Goal: Information Seeking & Learning: Learn about a topic

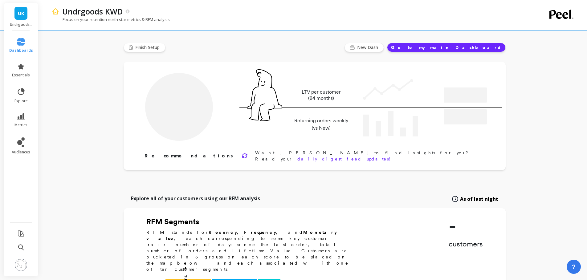
type input "Champions"
type input "371"
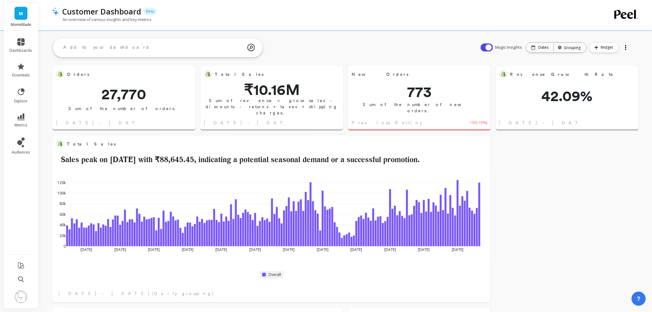
scroll to position [164, 267]
click at [21, 120] on link "metrics" at bounding box center [21, 120] width 22 height 14
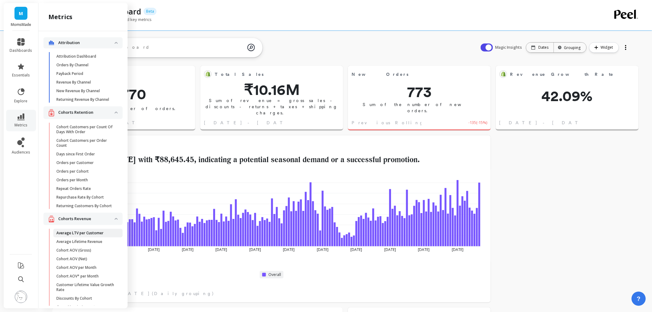
click at [88, 235] on p "Average LTV per Customer" at bounding box center [79, 232] width 47 height 5
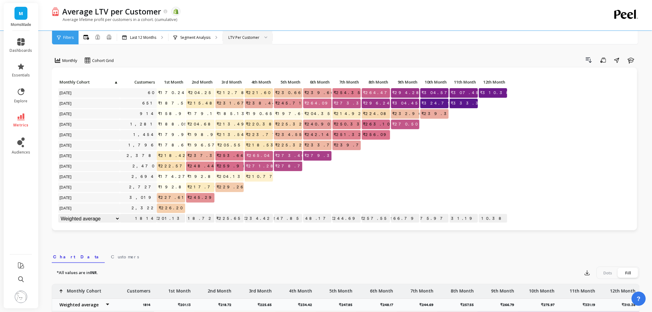
click at [251, 41] on div "LTV Per Customer" at bounding box center [248, 38] width 50 height 14
click at [337, 36] on div "All Months Single Cohort Combined Cohorts Last 12 Months Segment Analysis LTV P…" at bounding box center [372, 38] width 586 height 14
click at [197, 37] on p "Segment Analysis" at bounding box center [195, 37] width 30 height 5
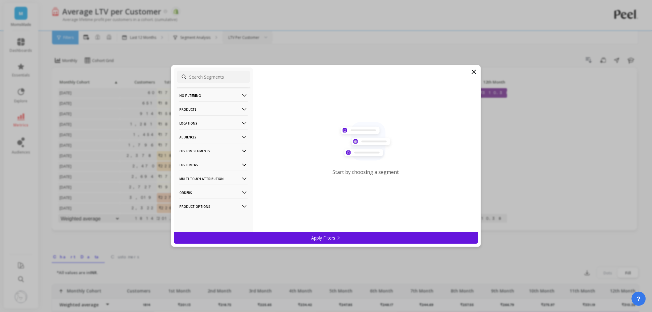
click at [203, 180] on p "Multi-Touch Attribution" at bounding box center [213, 179] width 68 height 16
click at [211, 153] on div "UTM Source" at bounding box center [213, 153] width 73 height 10
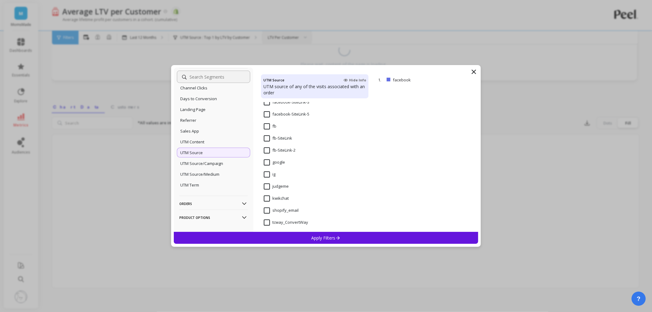
scroll to position [135, 0]
click at [195, 188] on div "UTM Term" at bounding box center [213, 185] width 73 height 10
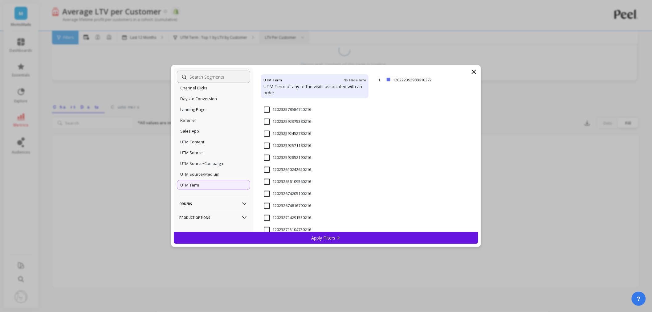
scroll to position [581, 0]
click at [213, 157] on div "UTM Source" at bounding box center [213, 153] width 73 height 10
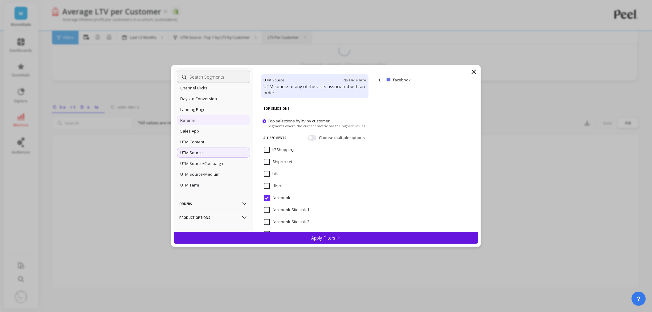
click at [204, 121] on div "Referrer" at bounding box center [213, 120] width 73 height 10
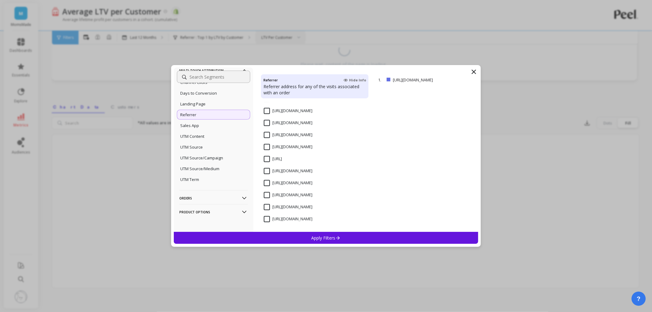
scroll to position [110, 0]
click at [219, 146] on div "UTM Source" at bounding box center [213, 145] width 73 height 10
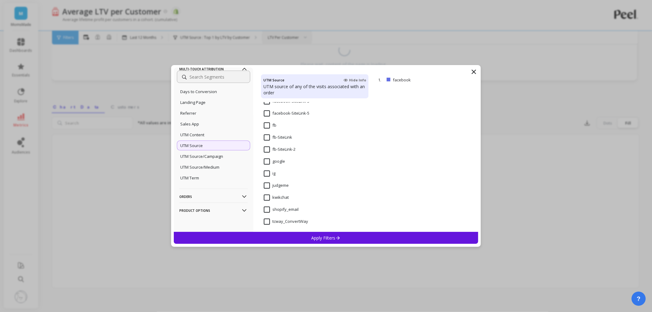
scroll to position [135, 0]
click at [213, 171] on div "UTM Source/Medium" at bounding box center [213, 167] width 73 height 10
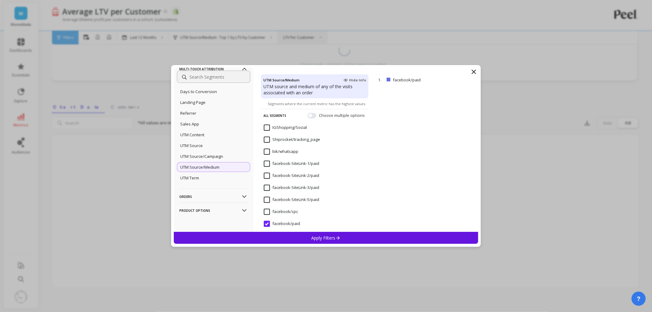
scroll to position [22, 0]
click at [218, 152] on div "UTM Source/Campaign" at bounding box center [213, 156] width 73 height 10
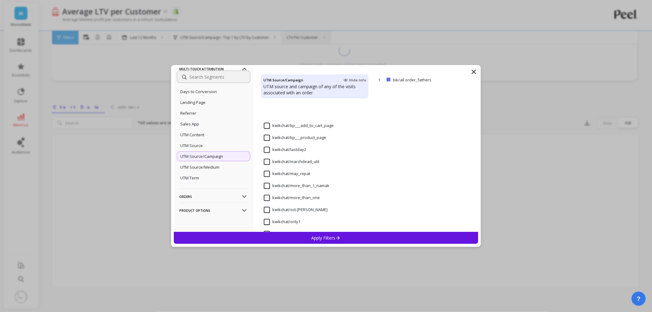
scroll to position [1215, 0]
click at [205, 172] on div "UTM Source/Medium" at bounding box center [213, 167] width 73 height 10
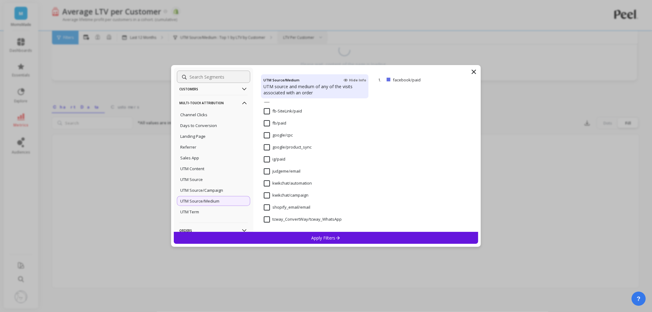
scroll to position [2, 0]
click at [195, 148] on p "Referrer" at bounding box center [188, 147] width 16 height 6
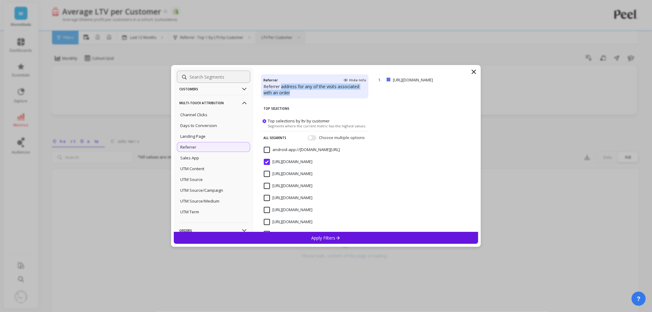
drag, startPoint x: 281, startPoint y: 86, endPoint x: 295, endPoint y: 91, distance: 14.8
click at [295, 91] on p "Referrer address for any of the visits associated with an order" at bounding box center [314, 89] width 103 height 12
copy p "address for any of the visits associated with an order"
drag, startPoint x: 225, startPoint y: 176, endPoint x: 219, endPoint y: 175, distance: 7.0
click at [225, 176] on div "UTM Source" at bounding box center [213, 179] width 73 height 10
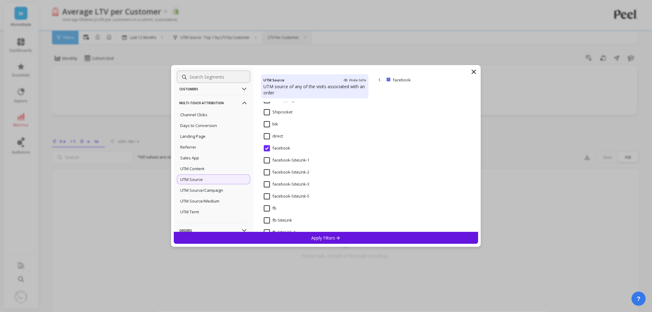
scroll to position [34, 0]
click at [203, 145] on div "Referrer" at bounding box center [213, 147] width 73 height 10
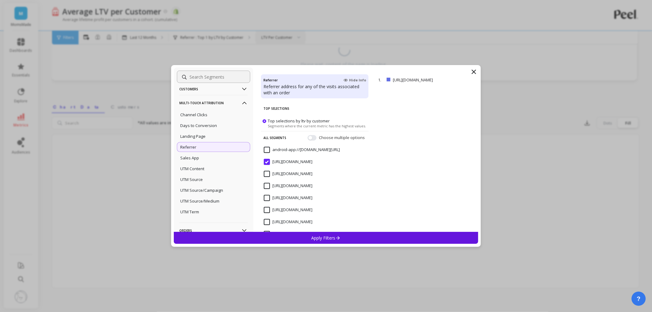
click at [267, 162] on input "http://instagram.com/" at bounding box center [288, 162] width 49 height 6
click at [203, 180] on div "UTM Source" at bounding box center [213, 179] width 73 height 10
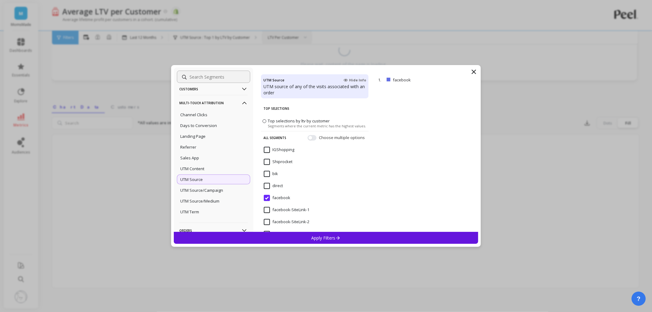
click at [270, 187] on input "direct" at bounding box center [273, 186] width 19 height 6
click at [345, 235] on div "Apply Filters" at bounding box center [326, 238] width 304 height 12
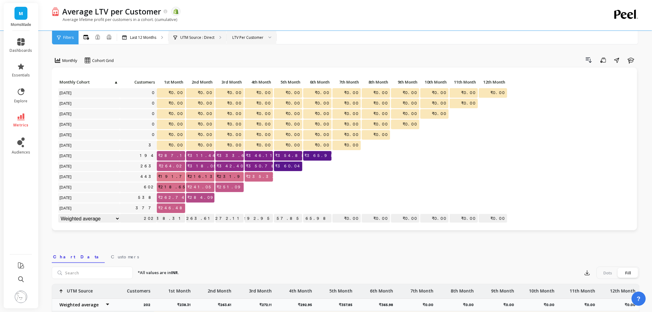
click at [219, 36] on icon at bounding box center [220, 37] width 2 height 3
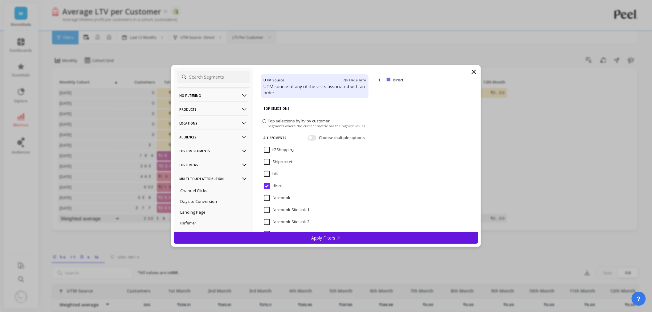
click at [202, 96] on p "No filtering" at bounding box center [213, 95] width 68 height 16
click at [203, 110] on div "Overall" at bounding box center [213, 107] width 73 height 10
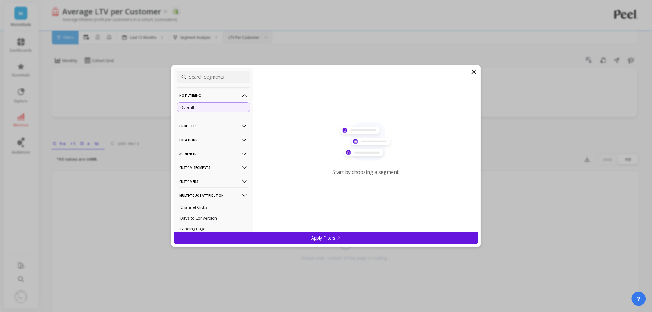
click at [322, 235] on p "Apply Filters" at bounding box center [325, 238] width 29 height 6
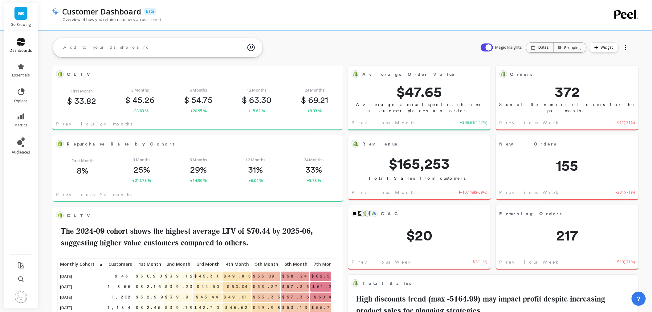
scroll to position [164, 267]
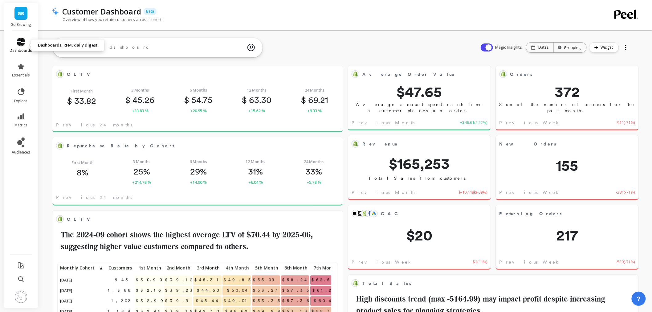
click at [28, 46] on link "dashboards" at bounding box center [21, 45] width 22 height 15
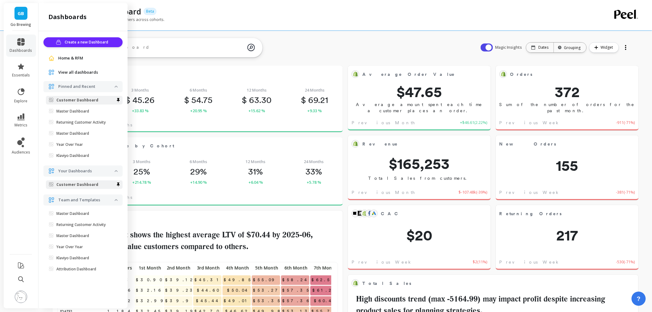
click at [16, 295] on img at bounding box center [21, 296] width 12 height 12
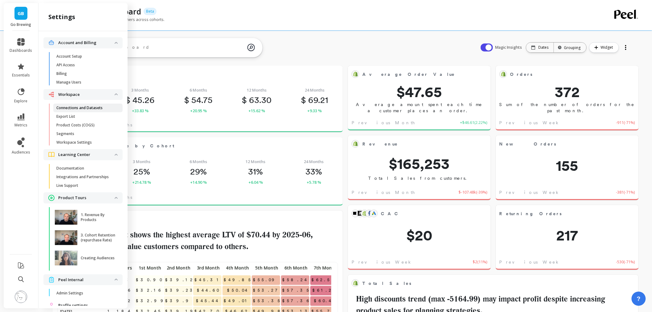
click at [100, 110] on p "Connections and Datasets" at bounding box center [79, 107] width 46 height 5
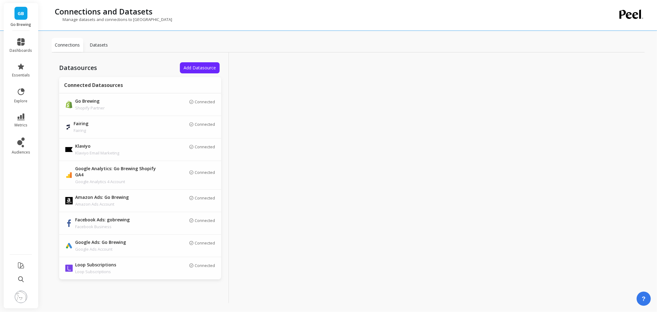
click at [22, 19] on link "GB" at bounding box center [20, 13] width 13 height 13
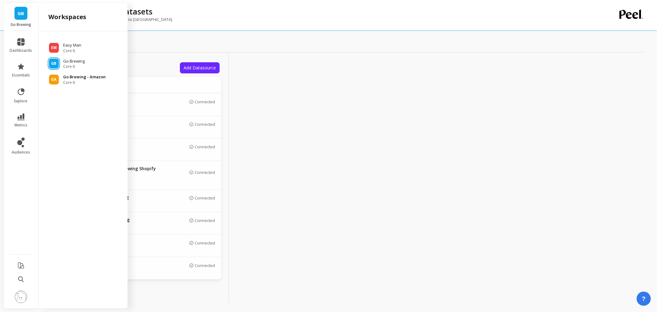
click at [82, 76] on p "Go Brewing - Amazon" at bounding box center [84, 77] width 42 height 6
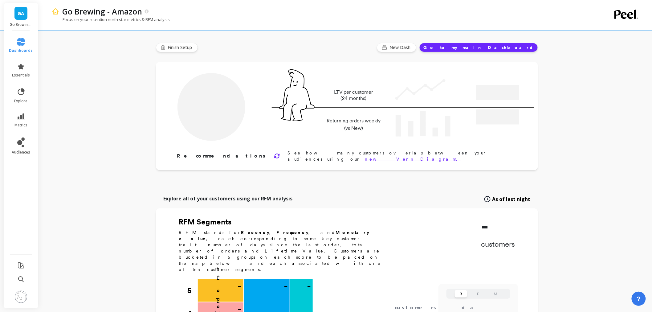
type input "Champions"
type input "1195"
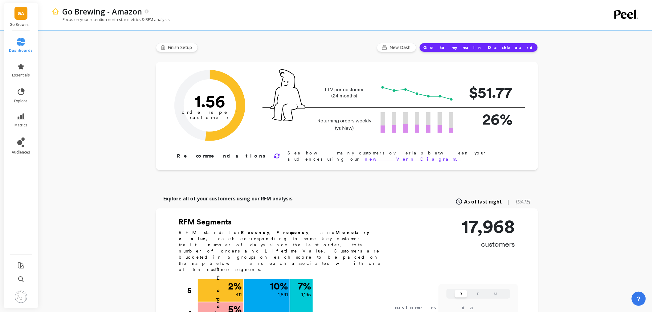
click at [17, 8] on link "GA" at bounding box center [20, 13] width 13 height 13
click at [24, 297] on img at bounding box center [21, 296] width 12 height 12
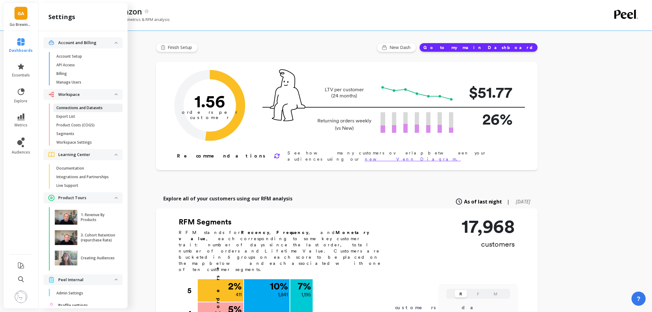
click at [75, 103] on link "Connections and Datasets" at bounding box center [87, 107] width 69 height 9
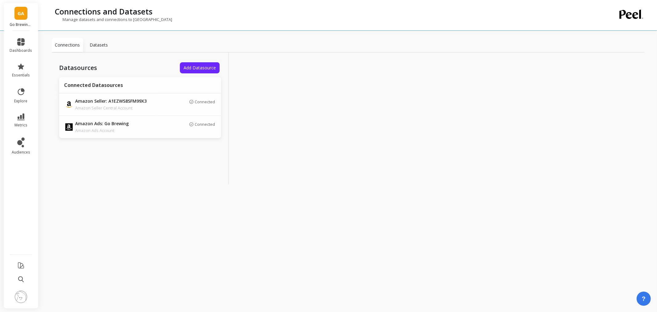
click at [12, 8] on div "GA Go Brewing - Amazon" at bounding box center [21, 17] width 34 height 28
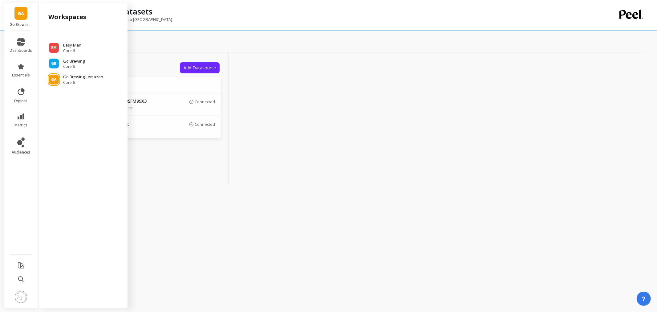
click at [20, 14] on span "GA" at bounding box center [21, 13] width 6 height 7
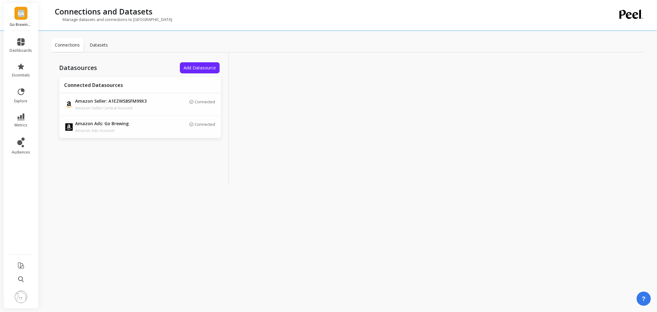
click at [20, 14] on span "GA" at bounding box center [21, 13] width 6 height 7
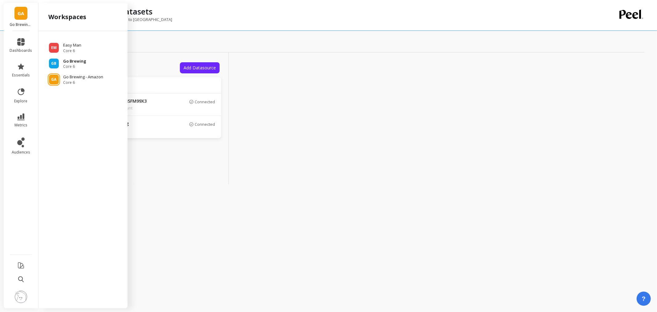
click at [75, 64] on span "Core 6" at bounding box center [74, 66] width 23 height 5
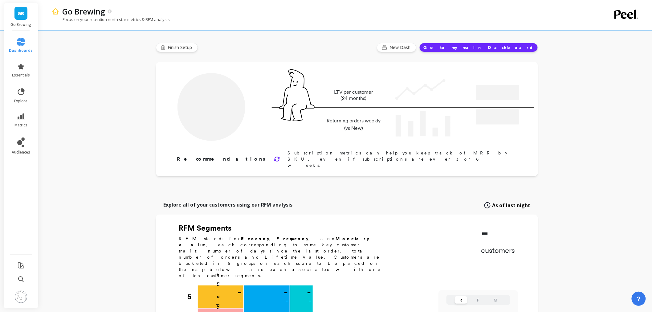
type input "Champions"
type input "4632"
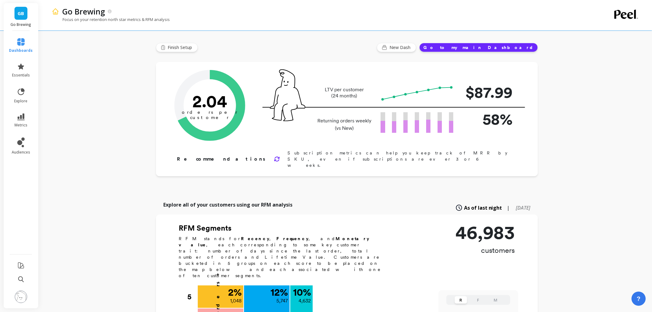
click at [20, 14] on span "GB" at bounding box center [21, 13] width 6 height 7
click at [70, 43] on p "Easy Man" at bounding box center [72, 45] width 18 height 6
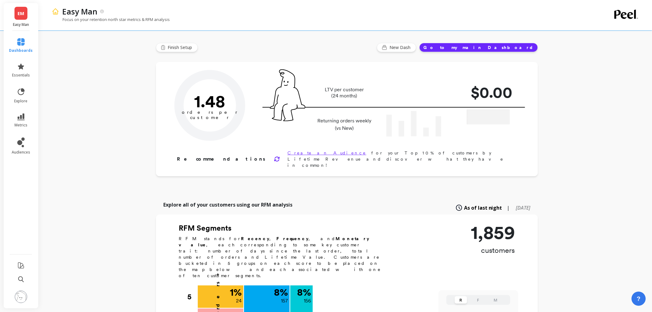
type input "Champions"
type input "156"
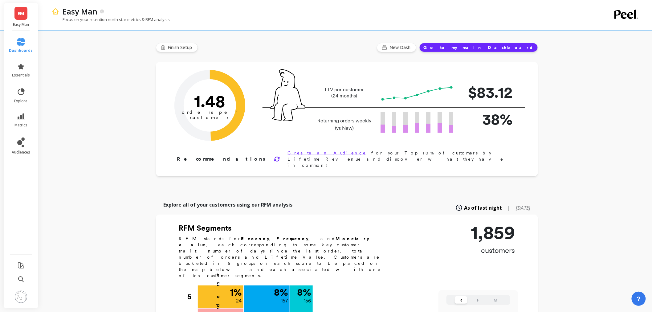
click at [22, 290] on li at bounding box center [21, 297] width 36 height 22
click at [22, 298] on img at bounding box center [21, 296] width 12 height 12
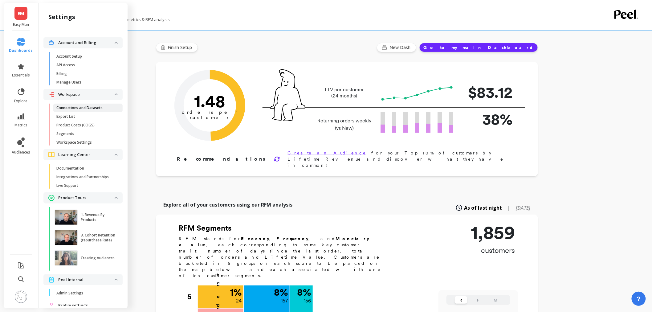
click at [79, 106] on p "Connections and Datasets" at bounding box center [79, 107] width 46 height 5
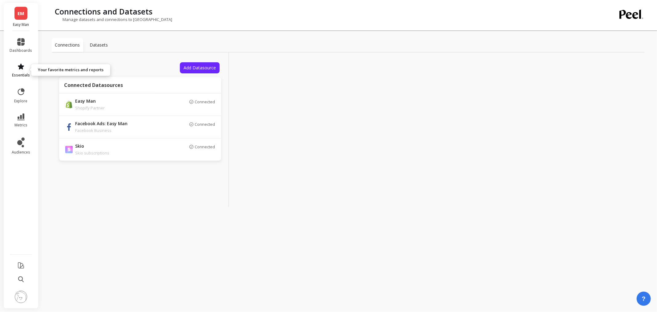
click at [24, 66] on icon at bounding box center [20, 66] width 7 height 7
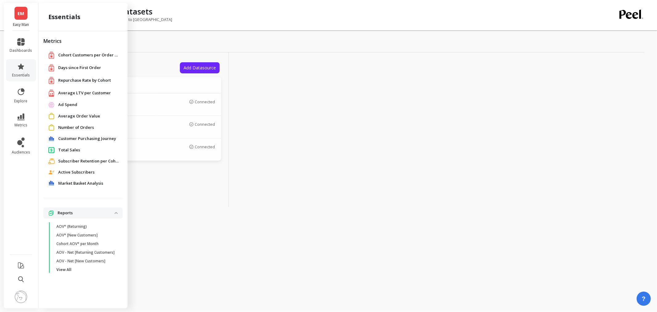
click at [89, 180] on span "Market Basket Analysis" at bounding box center [80, 183] width 45 height 6
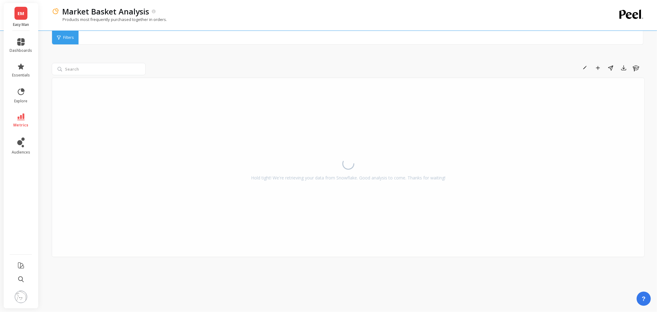
click at [22, 15] on span "EM" at bounding box center [21, 13] width 7 height 7
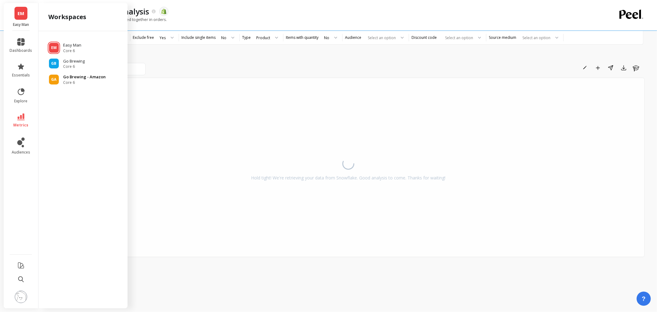
click at [65, 79] on p "Go Brewing - Amazon" at bounding box center [84, 77] width 42 height 6
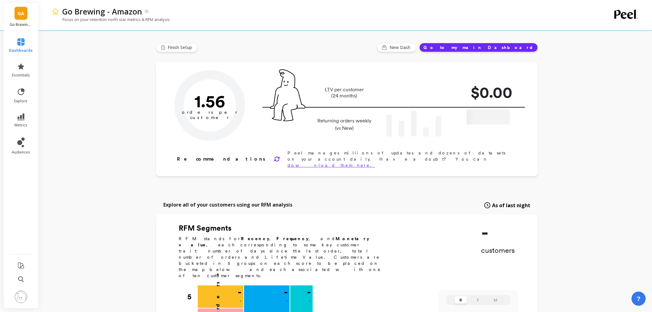
click at [22, 14] on span "GA" at bounding box center [21, 13] width 6 height 7
type input "Champions"
type input "1195"
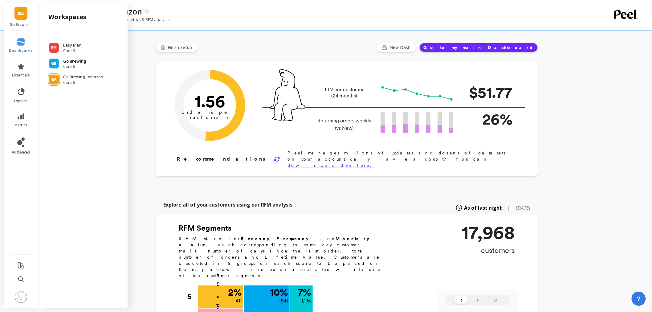
click at [67, 65] on span "Core 6" at bounding box center [74, 66] width 23 height 5
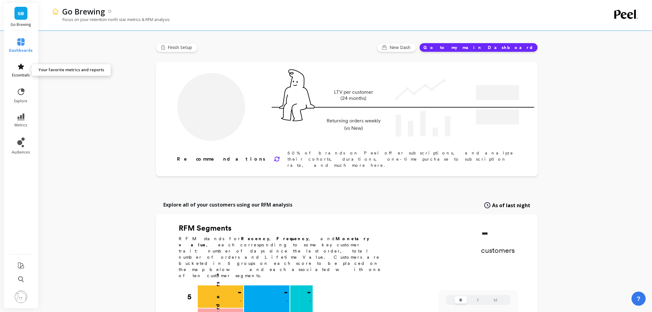
click at [21, 73] on span "essentials" at bounding box center [21, 75] width 18 height 5
type input "Champions"
type input "4632"
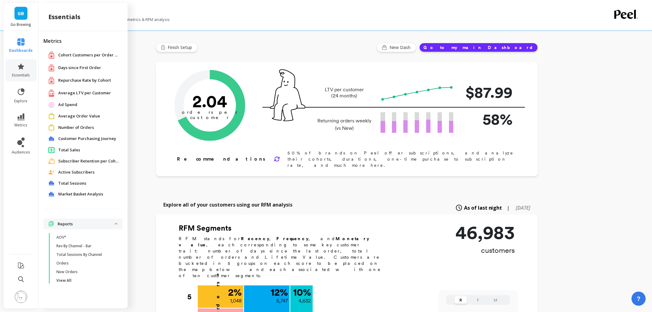
click at [93, 191] on span "Market Basket Analysis" at bounding box center [80, 194] width 45 height 6
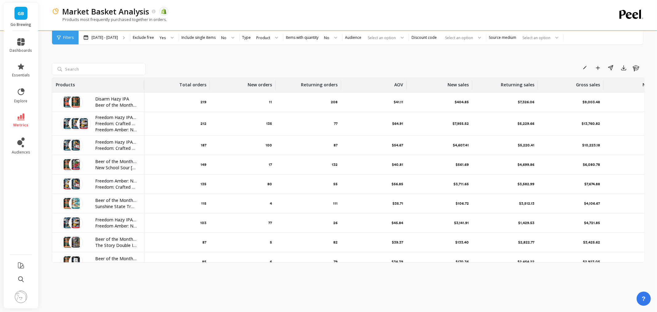
click at [25, 296] on img at bounding box center [21, 296] width 12 height 12
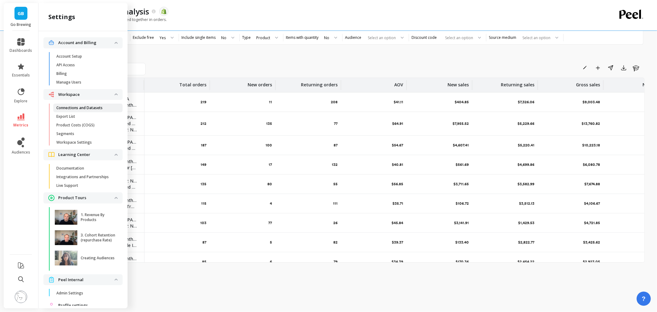
click at [91, 109] on p "Connections and Datasets" at bounding box center [79, 107] width 46 height 5
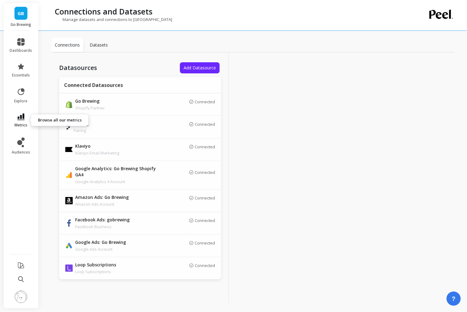
click at [22, 118] on icon at bounding box center [20, 116] width 7 height 7
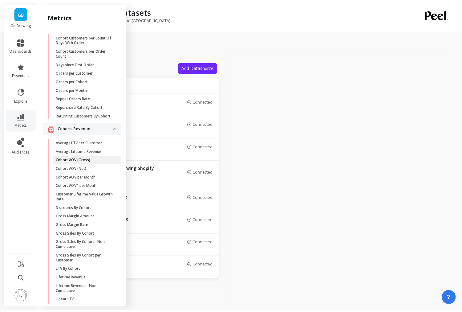
scroll to position [103, 0]
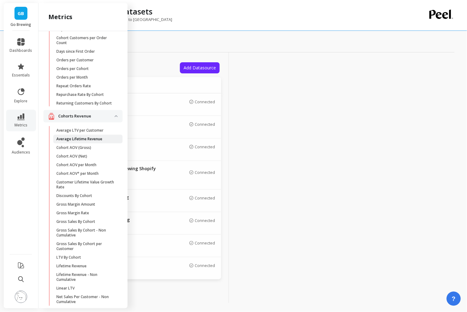
click at [83, 141] on p "Average Lifetime Revenue" at bounding box center [79, 138] width 46 height 5
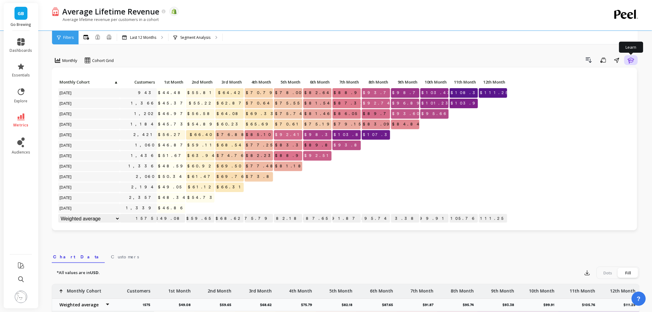
click at [635, 62] on button "Learn" at bounding box center [631, 60] width 14 height 10
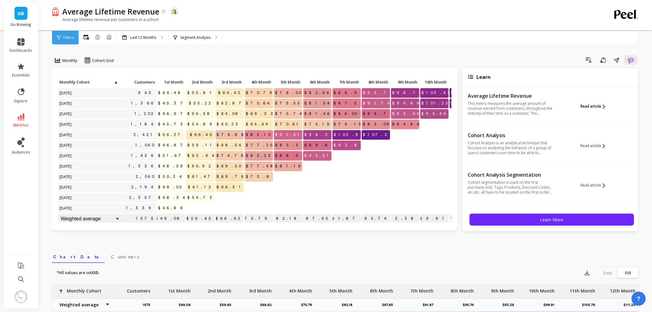
click at [586, 106] on span "Read article" at bounding box center [590, 106] width 21 height 5
